Goal: Task Accomplishment & Management: Use online tool/utility

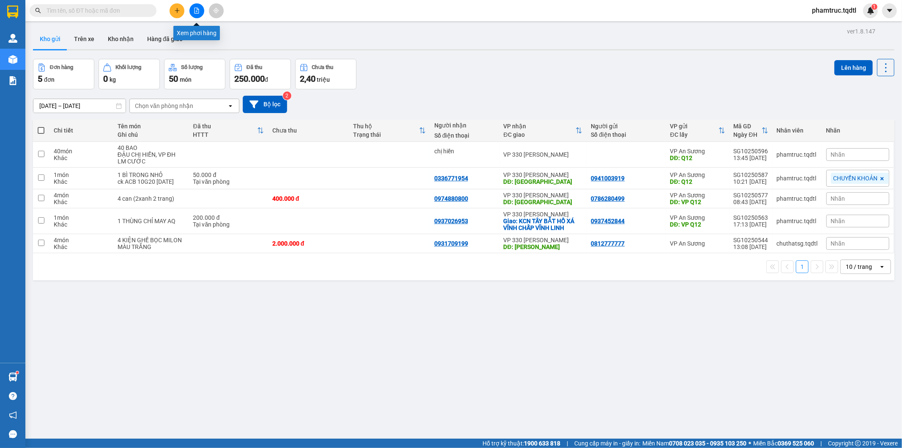
click at [197, 13] on icon "file-add" at bounding box center [197, 11] width 5 height 6
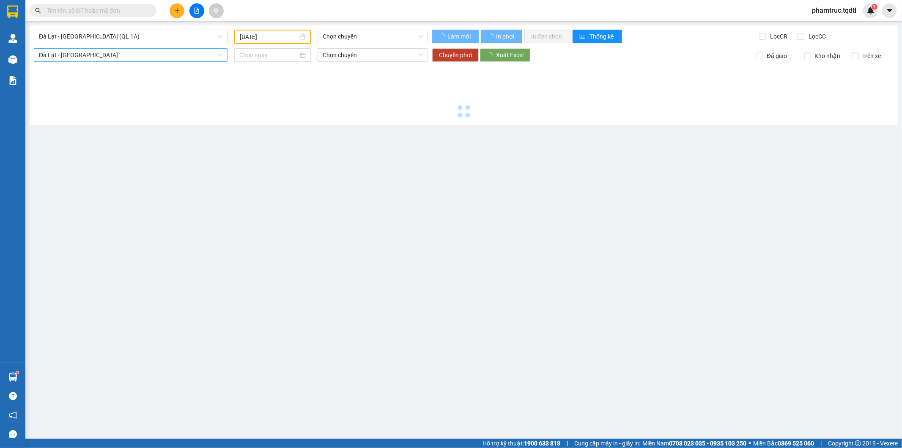
type input "[DATE]"
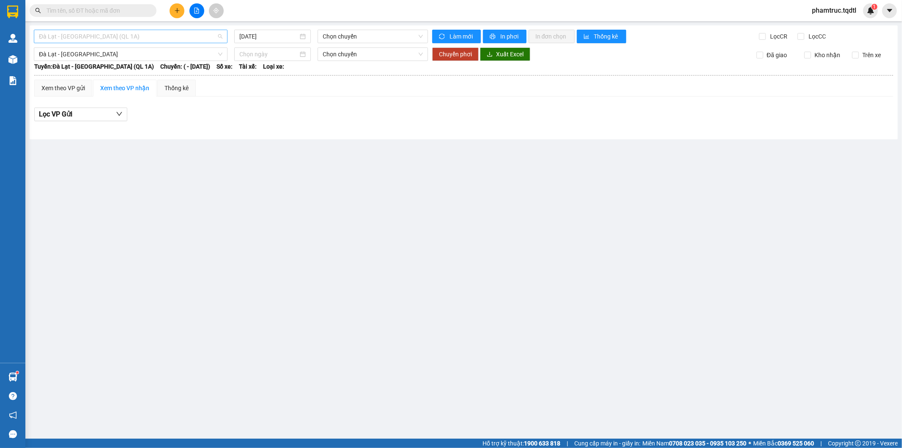
click at [105, 36] on span "Đà Lạt - [GEOGRAPHIC_DATA] (QL 1A)" at bounding box center [131, 36] width 184 height 13
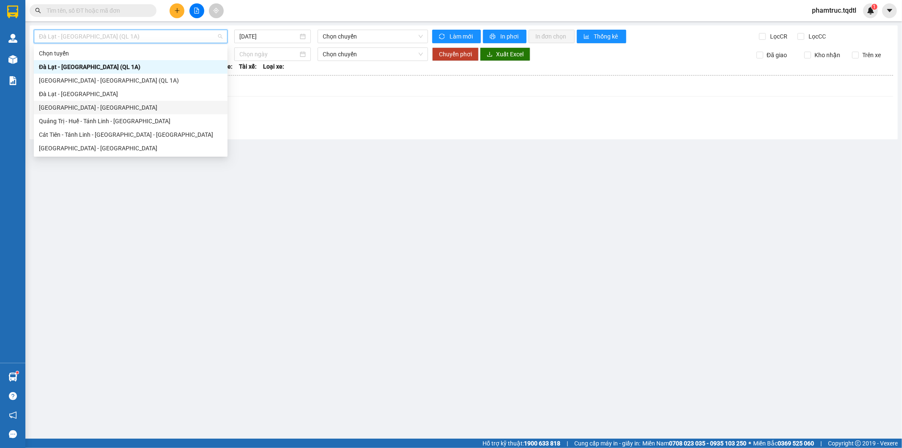
click at [89, 107] on div "[GEOGRAPHIC_DATA] - [GEOGRAPHIC_DATA]" at bounding box center [131, 107] width 184 height 9
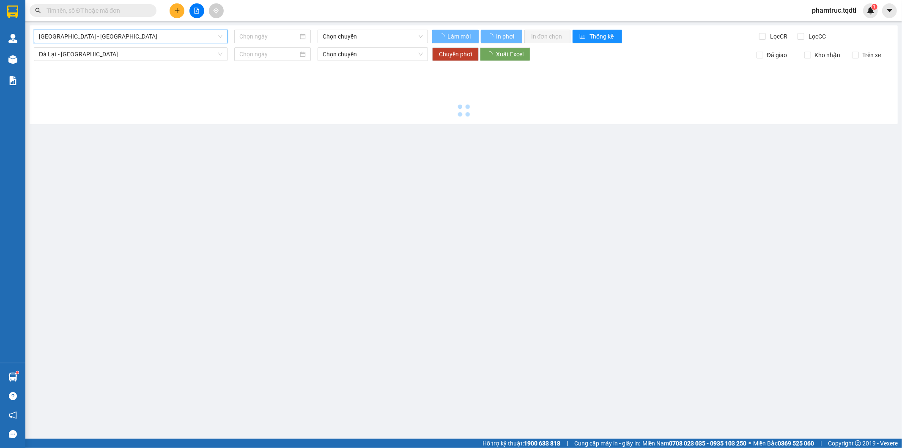
type input "[DATE]"
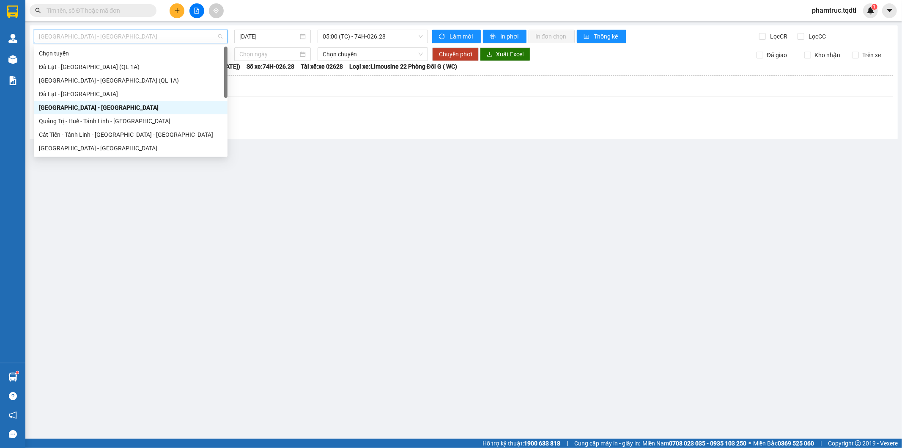
click at [91, 35] on span "[GEOGRAPHIC_DATA] - [GEOGRAPHIC_DATA]" at bounding box center [131, 36] width 184 height 13
type input "D"
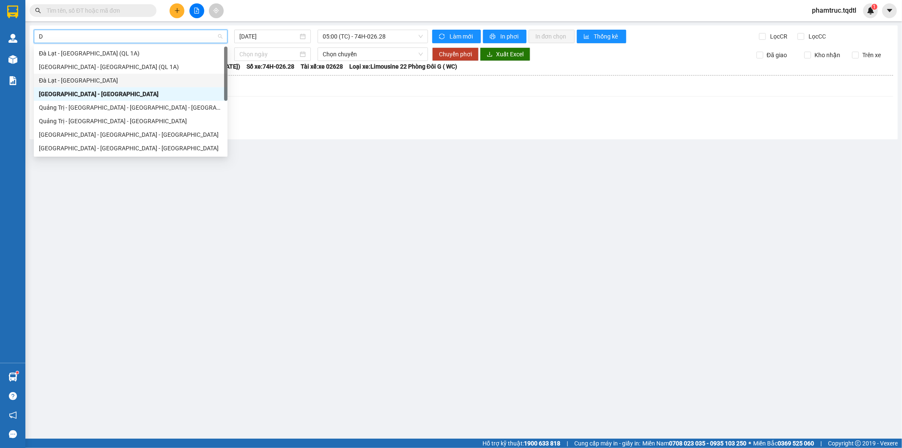
click at [73, 77] on div "Đà Lạt - [GEOGRAPHIC_DATA]" at bounding box center [131, 80] width 184 height 9
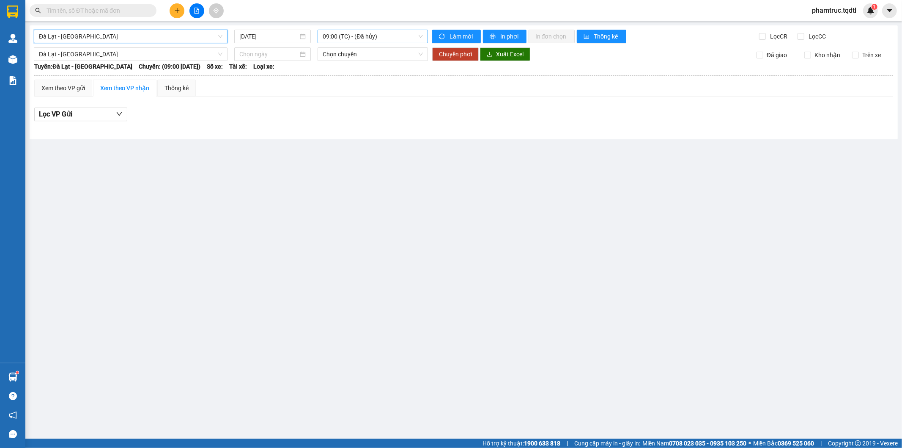
click at [331, 36] on span "09:00 (TC) - (Đã hủy)" at bounding box center [373, 36] width 100 height 13
drag, startPoint x: 245, startPoint y: 34, endPoint x: 250, endPoint y: 48, distance: 15.0
click at [246, 33] on input "[DATE]" at bounding box center [268, 36] width 59 height 9
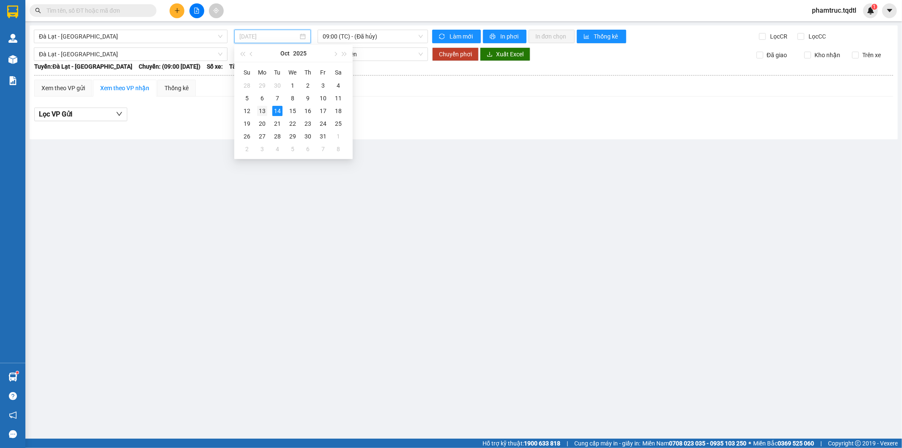
click at [265, 111] on div "13" at bounding box center [262, 111] width 10 height 10
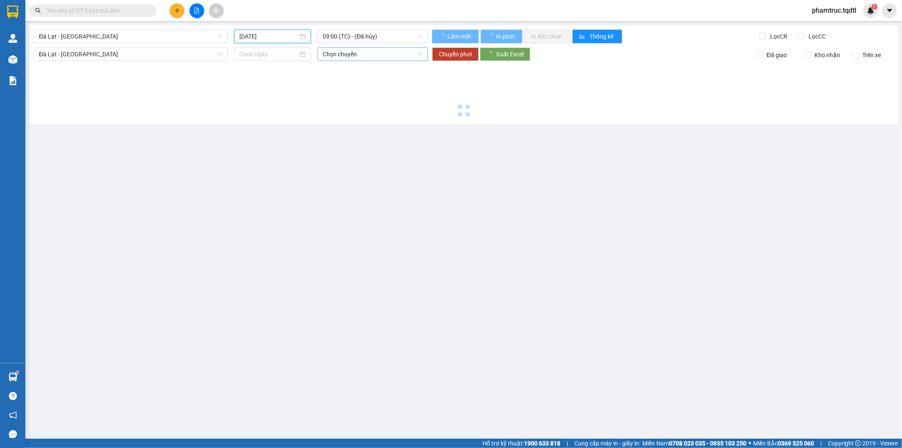
type input "[DATE]"
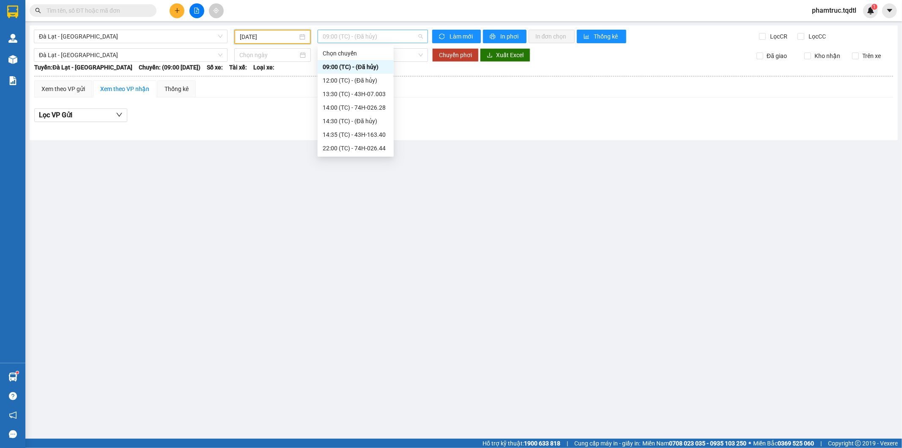
click at [388, 37] on span "09:00 (TC) - (Đã hủy)" at bounding box center [373, 36] width 100 height 13
click at [378, 107] on div "14:00 (TC) - 74H-026.28" at bounding box center [356, 107] width 66 height 9
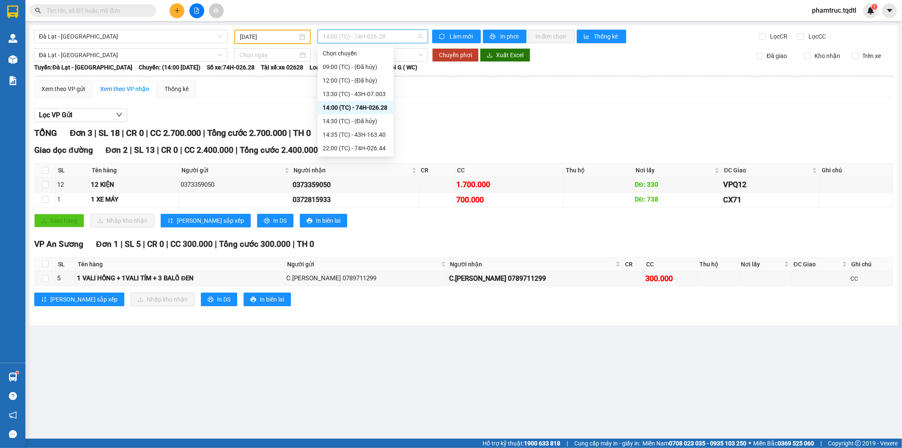
click at [376, 39] on span "14:00 (TC) - 74H-026.28" at bounding box center [373, 36] width 100 height 13
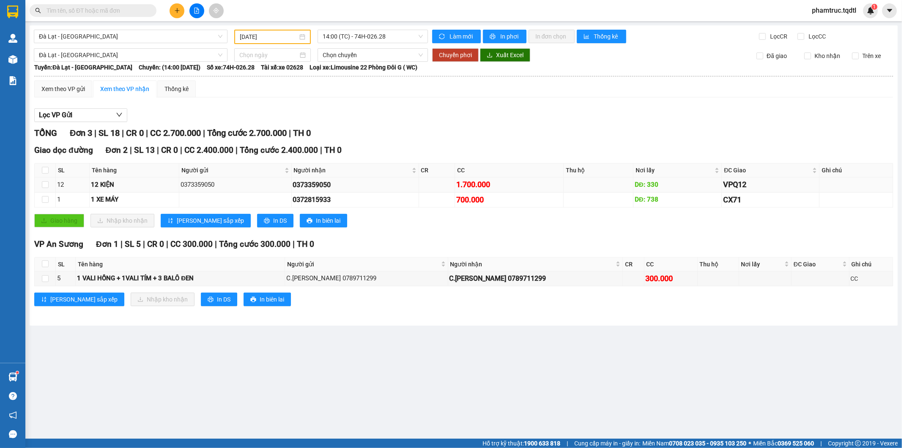
click at [536, 177] on td "1.700.000" at bounding box center [509, 184] width 109 height 15
click at [535, 183] on div "1.700.000" at bounding box center [510, 185] width 106 height 12
drag, startPoint x: 215, startPoint y: 181, endPoint x: 178, endPoint y: 185, distance: 37.0
click at [178, 185] on tr "12 12 KIỆN 0373359050 0373359050 1.700.000 DĐ: 330 VPQ12" at bounding box center [464, 184] width 859 height 15
copy tr "12 KIỆN 0373359050"
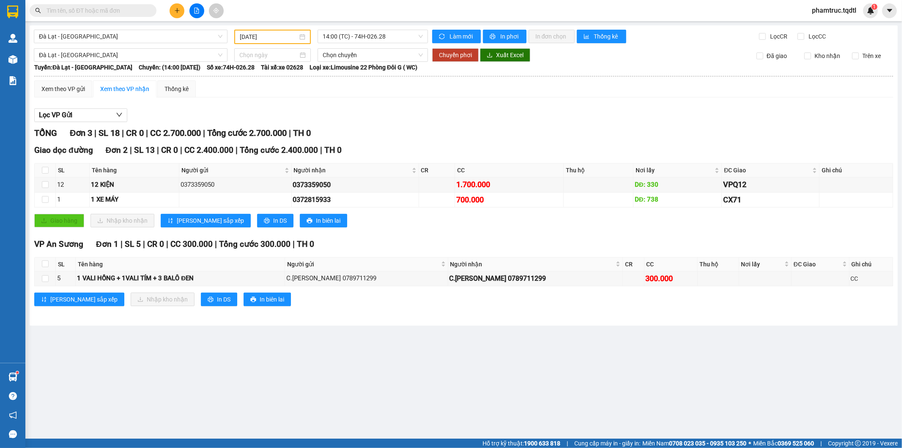
click at [130, 9] on input "text" at bounding box center [97, 10] width 100 height 9
paste input "0373359050"
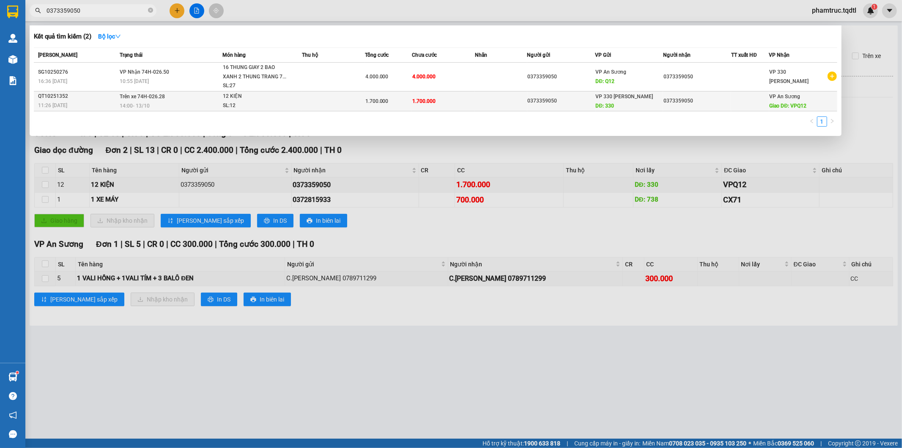
type input "0373359050"
click at [282, 104] on div "SL: 12" at bounding box center [254, 105] width 63 height 9
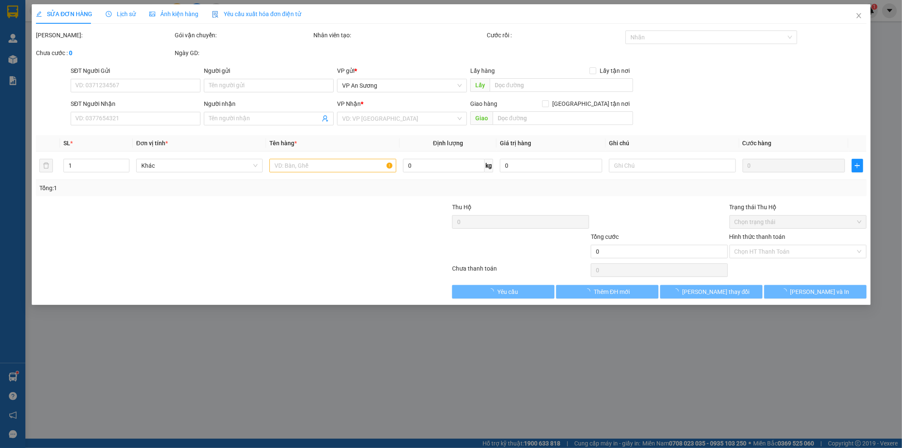
type input "0373359050"
type input "330"
type input "0373359050"
type input "VPQ12"
type input "1.700.000"
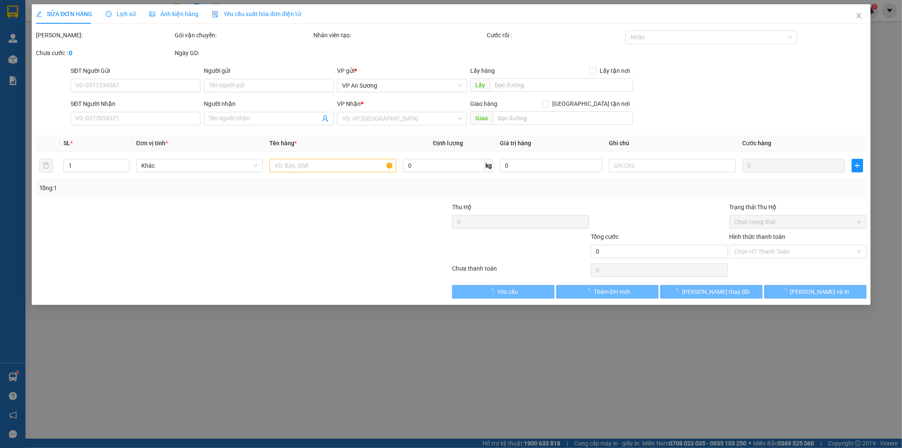
type input "1.700.000"
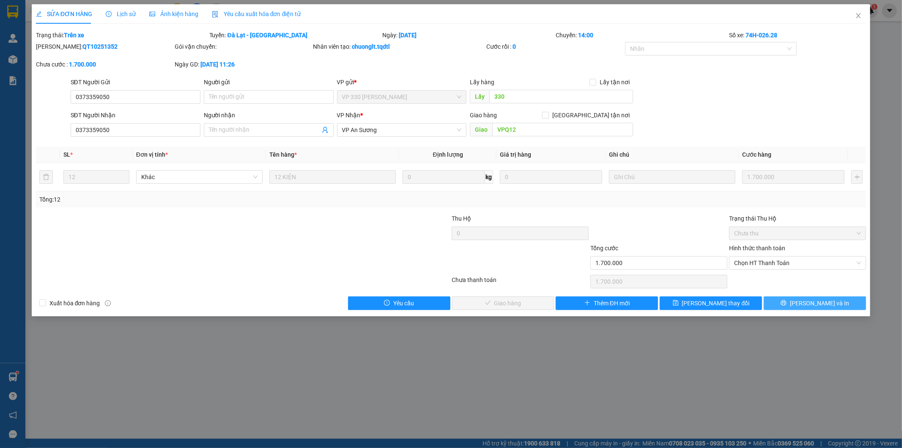
click at [794, 299] on button "[PERSON_NAME] và In" at bounding box center [815, 303] width 102 height 14
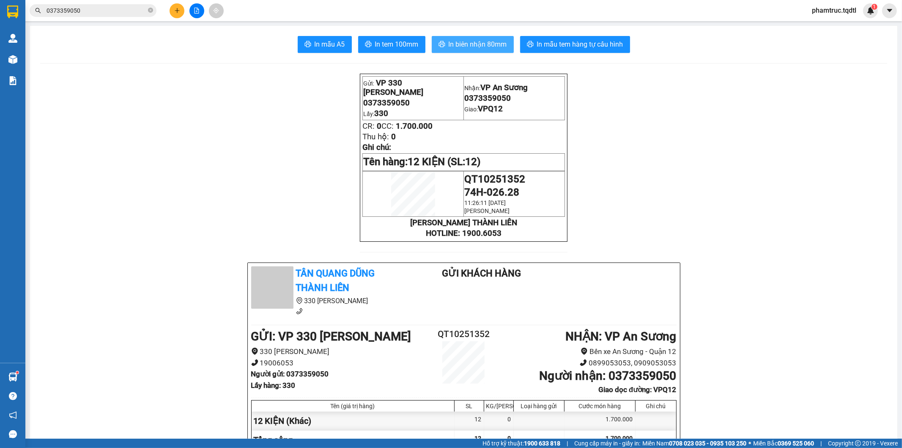
click at [491, 45] on span "In biên nhận 80mm" at bounding box center [478, 44] width 58 height 11
